Goal: Entertainment & Leisure: Consume media (video, audio)

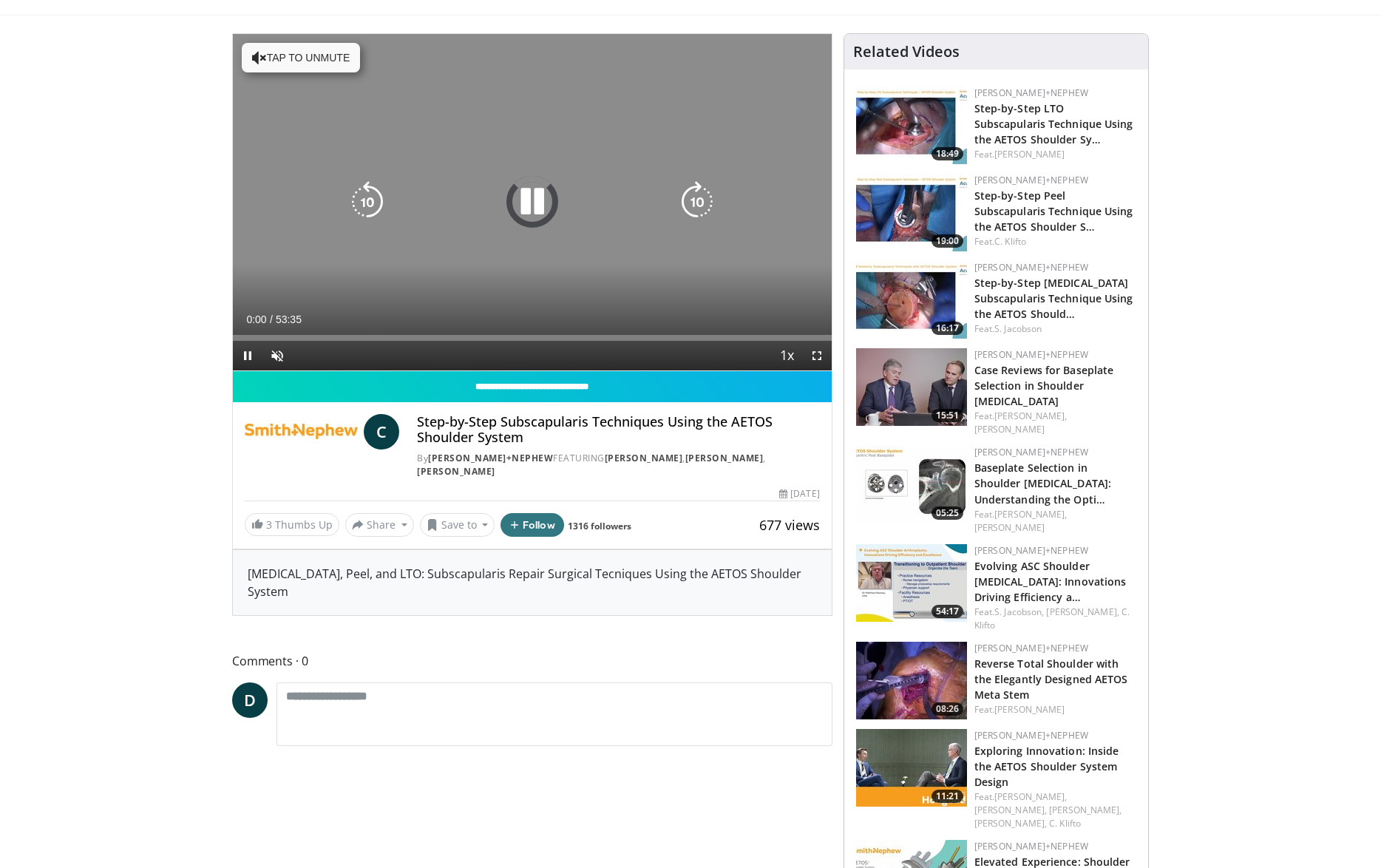
scroll to position [81, 0]
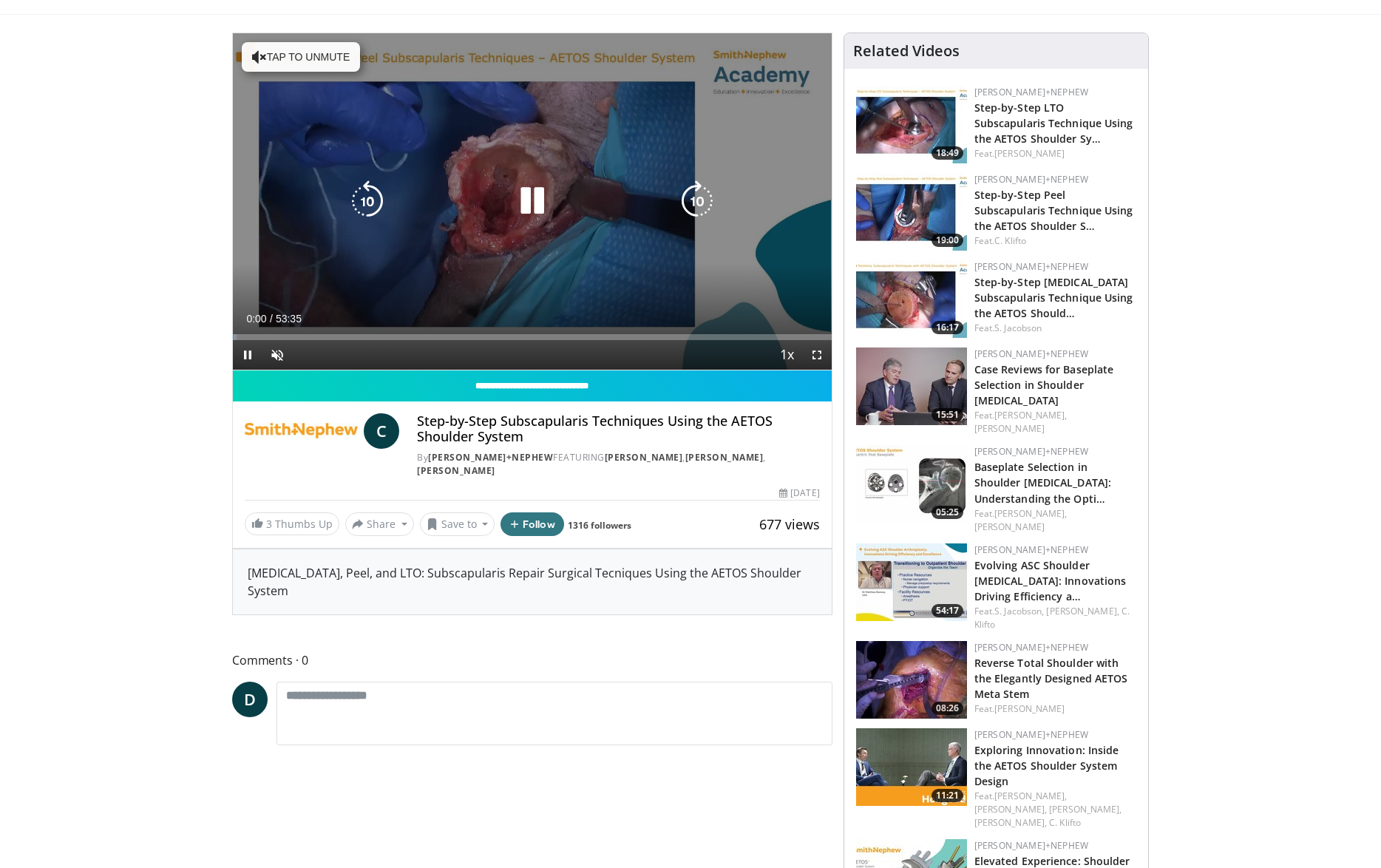
click at [293, 62] on button "Tap to unmute" at bounding box center [301, 57] width 118 height 30
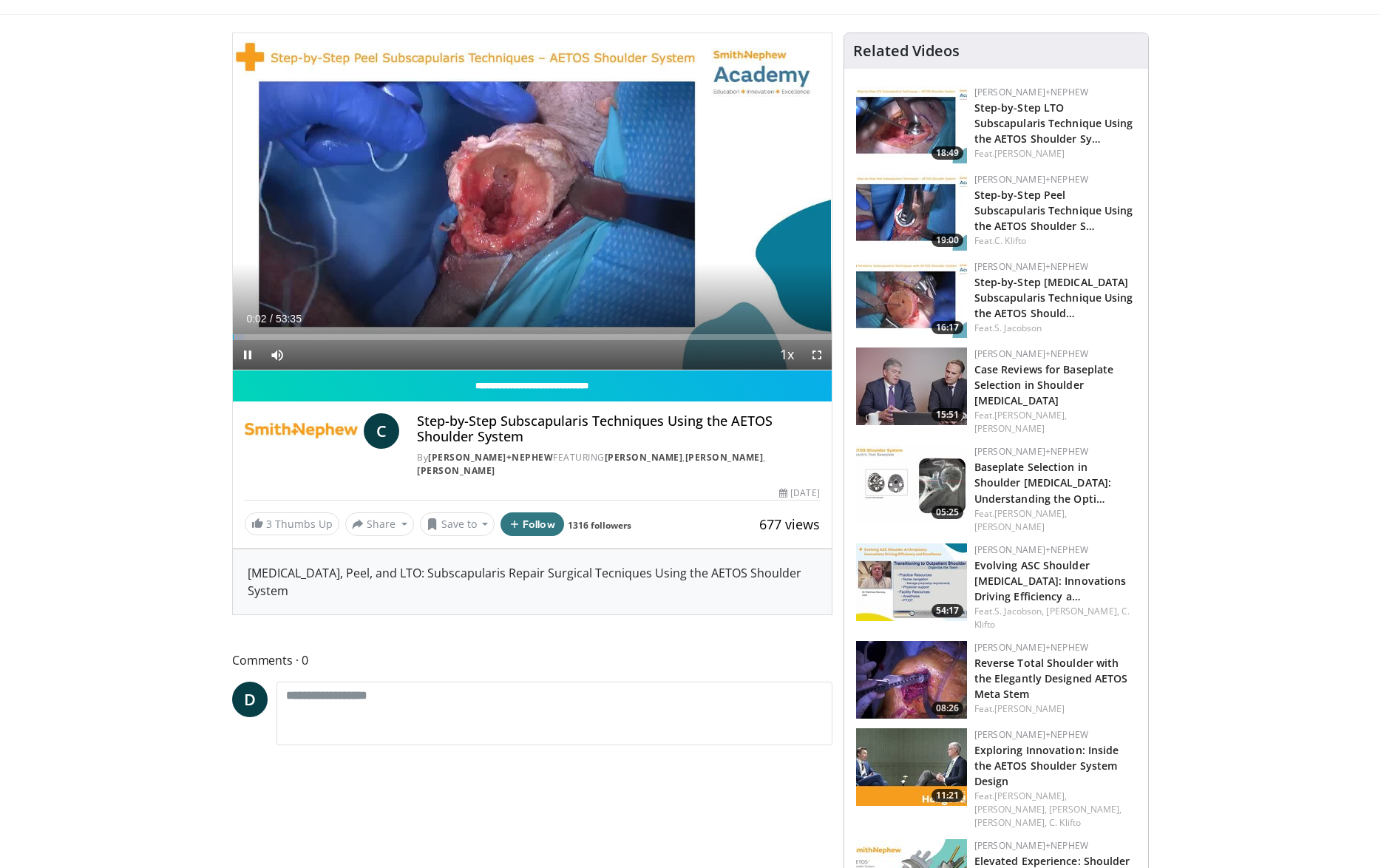
click at [814, 354] on span "Video Player" at bounding box center [817, 355] width 30 height 30
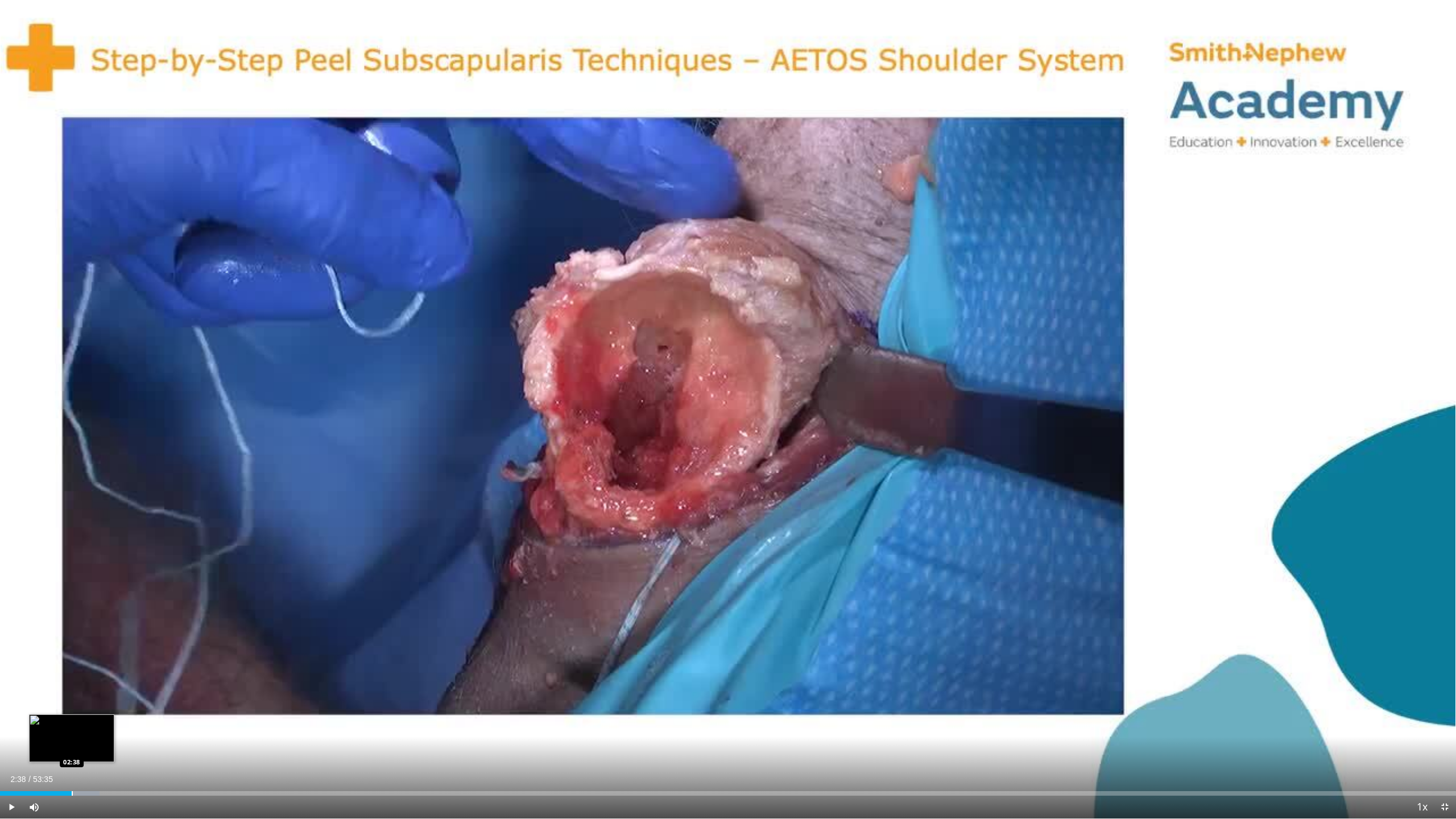
click at [72, 667] on div "Progress Bar" at bounding box center [72, 794] width 1 height 5
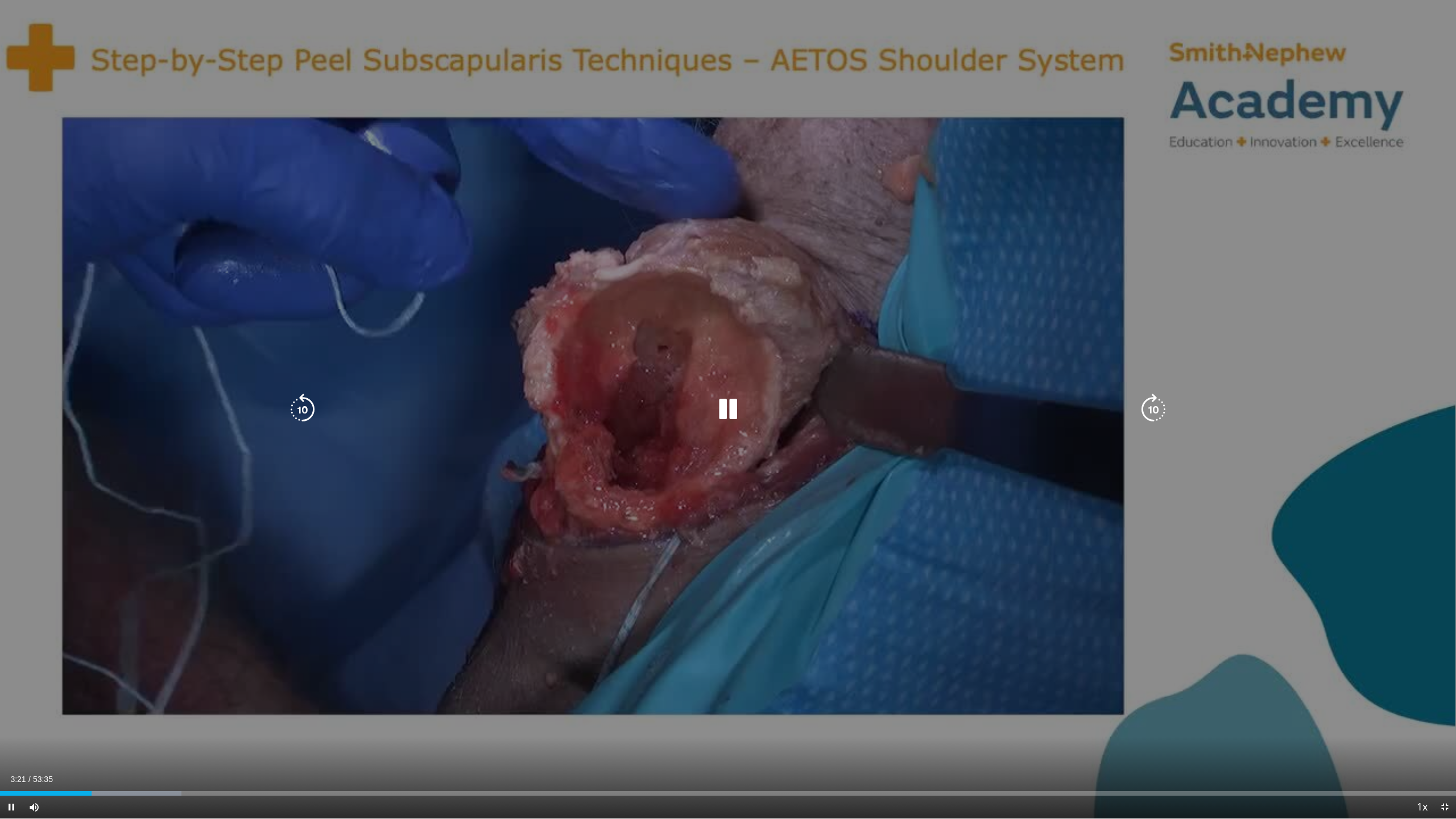
click at [1062, 629] on div "10 seconds Tap to unmute" at bounding box center [728, 409] width 1456 height 818
drag, startPoint x: 727, startPoint y: 412, endPoint x: 596, endPoint y: 592, distance: 222.6
click at [726, 415] on icon "Video Player" at bounding box center [727, 409] width 32 height 32
